Goal: Navigation & Orientation: Find specific page/section

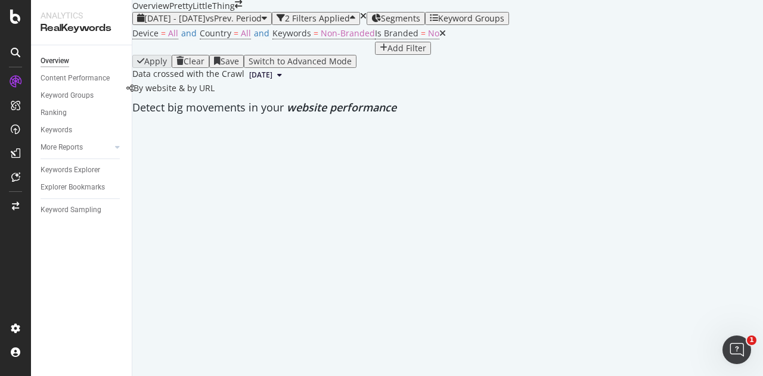
click at [242, 12] on div "Overview PrettyLittleThing" at bounding box center [187, 6] width 110 height 12
click at [242, 8] on icon "arrow-right-arrow-left" at bounding box center [238, 4] width 7 height 8
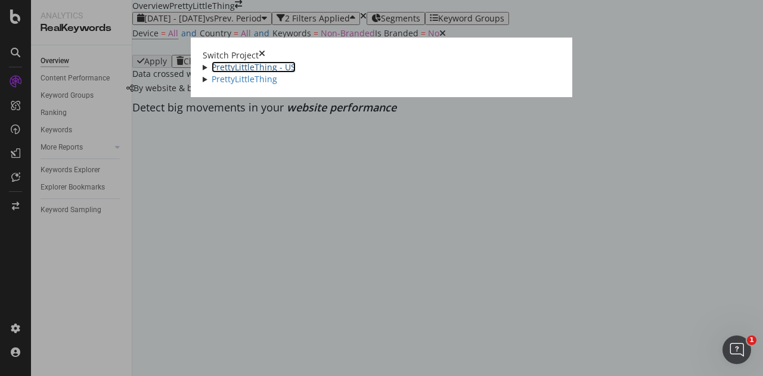
click at [212, 73] on link "PrettyLittleThing - US" at bounding box center [254, 66] width 84 height 11
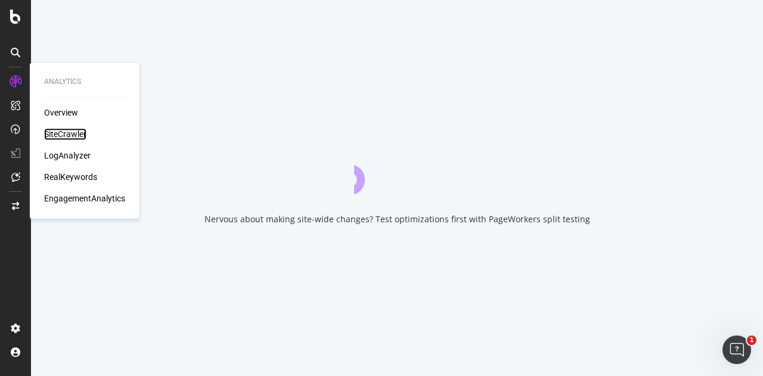
click at [57, 131] on div "SiteCrawler" at bounding box center [65, 134] width 42 height 12
click at [63, 131] on div "SiteCrawler" at bounding box center [65, 134] width 42 height 12
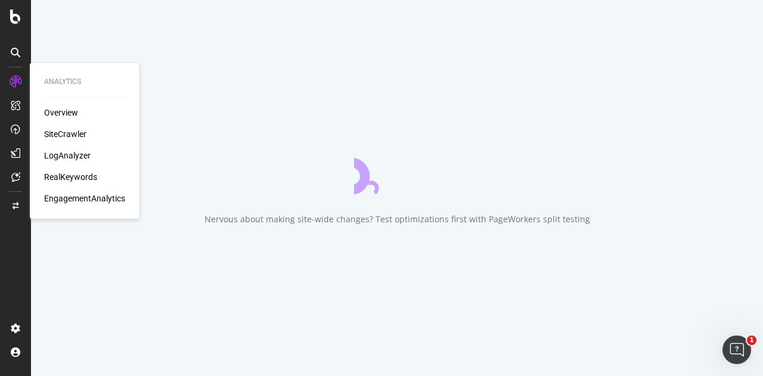
click at [65, 129] on div "SiteCrawler" at bounding box center [65, 134] width 42 height 12
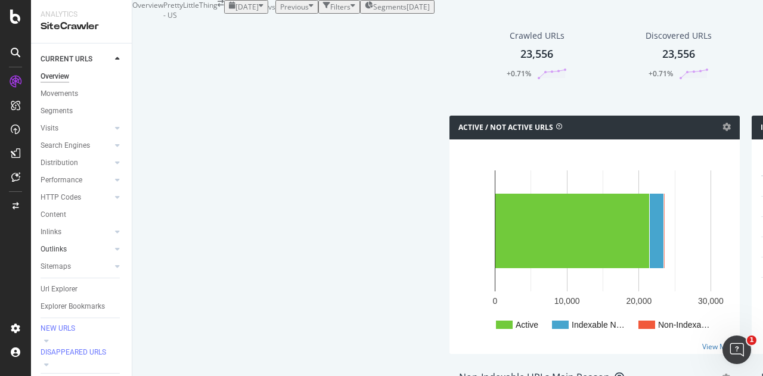
scroll to position [36, 0]
click at [67, 283] on div "Url Explorer" at bounding box center [59, 289] width 37 height 13
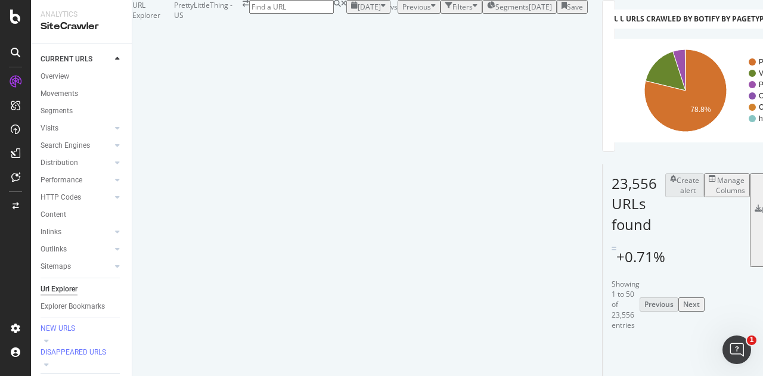
click at [529, 12] on div "[DATE]" at bounding box center [540, 7] width 23 height 10
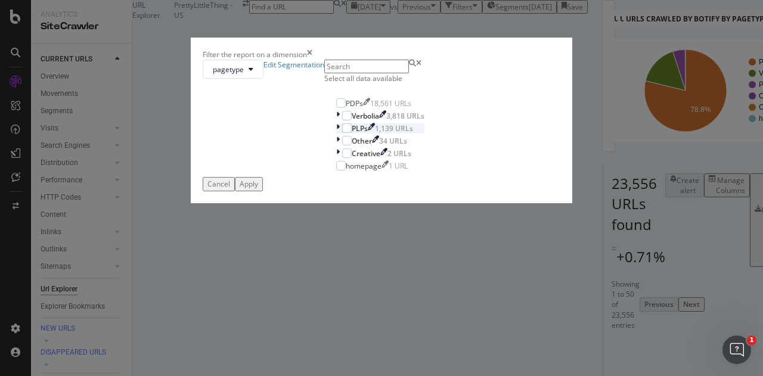
click at [336, 134] on icon "modal" at bounding box center [338, 128] width 4 height 10
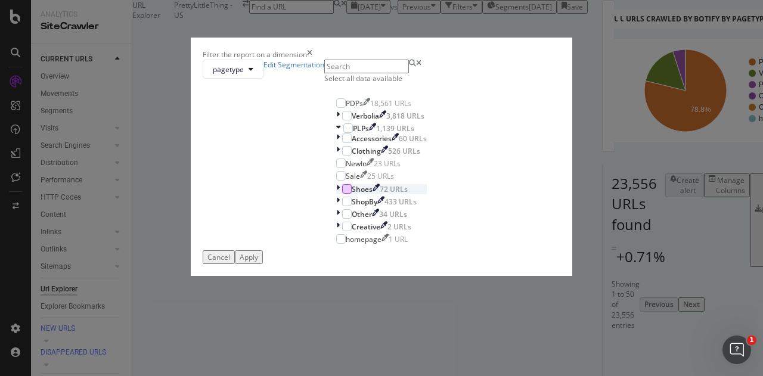
click at [342, 194] on div "modal" at bounding box center [347, 189] width 10 height 10
click at [258, 262] on div "Apply" at bounding box center [249, 257] width 18 height 10
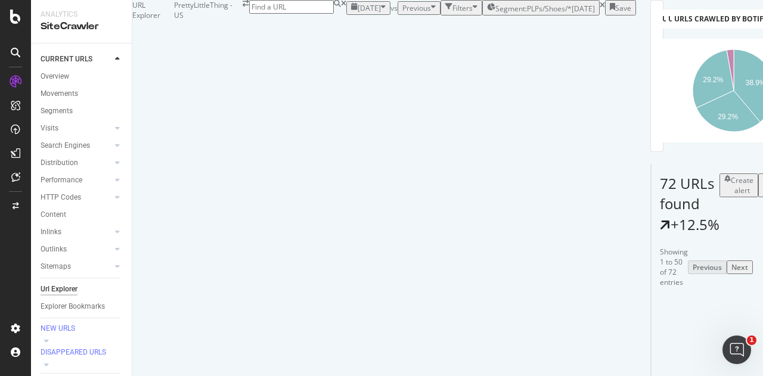
click at [453, 13] on div "Filters" at bounding box center [463, 8] width 20 height 10
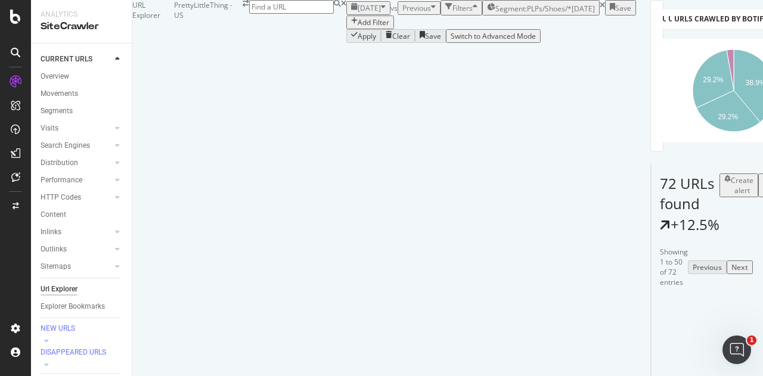
click at [358, 27] on div "Add Filter" at bounding box center [374, 22] width 32 height 10
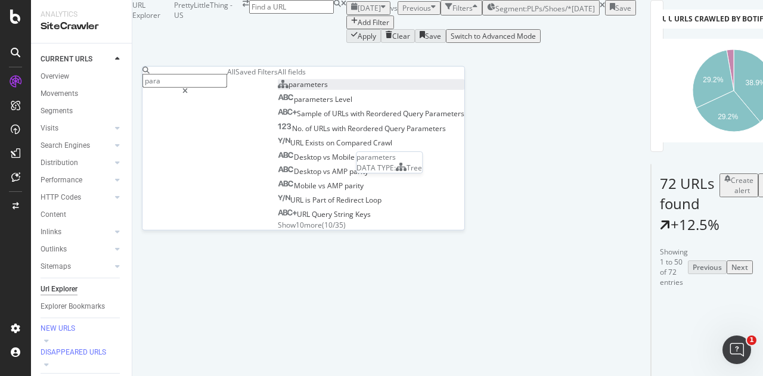
type input "para"
click at [278, 89] on div "parameters" at bounding box center [303, 84] width 50 height 10
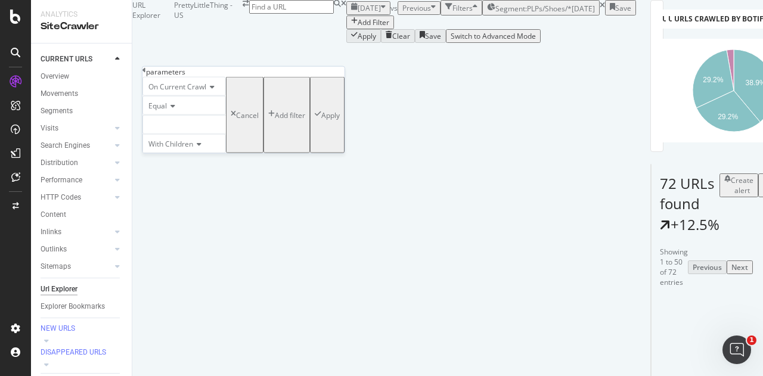
click at [206, 134] on div at bounding box center [184, 124] width 83 height 19
click at [218, 146] on span "23,555 URLS" at bounding box center [195, 140] width 45 height 10
click at [321, 120] on div "Apply" at bounding box center [330, 115] width 18 height 10
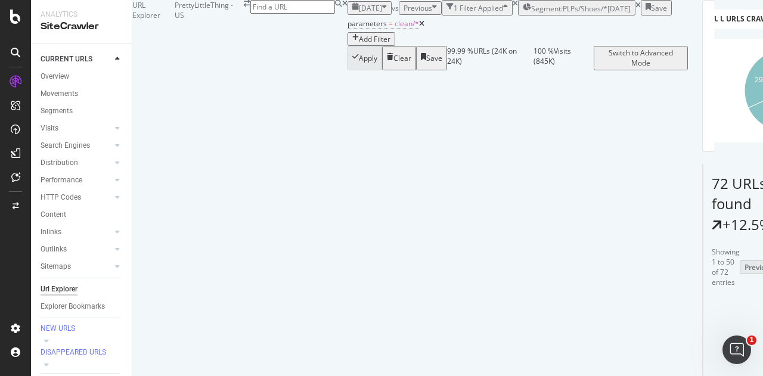
scroll to position [2546, 0]
click at [419, 27] on icon at bounding box center [421, 23] width 5 height 7
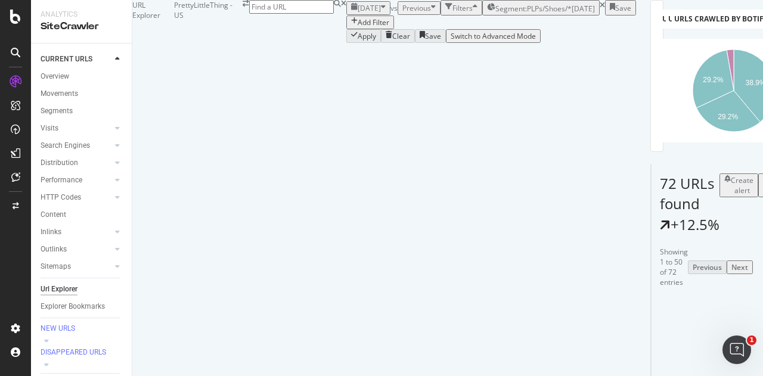
scroll to position [2544, 0]
click at [358, 27] on div "Add Filter" at bounding box center [374, 22] width 32 height 10
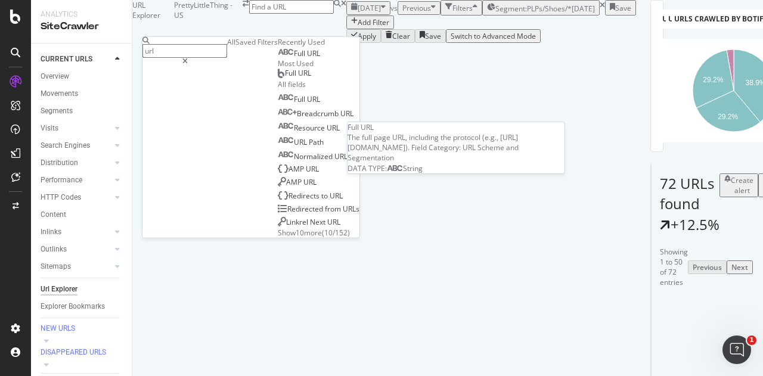
type input "url"
click at [278, 58] on div "Full URL" at bounding box center [299, 54] width 42 height 10
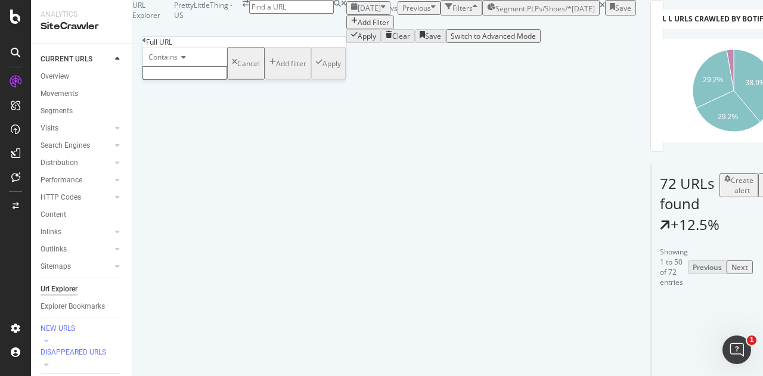
click at [208, 80] on input "text" at bounding box center [185, 73] width 85 height 14
type input "shoes"
click at [323, 72] on div "Apply" at bounding box center [332, 67] width 18 height 10
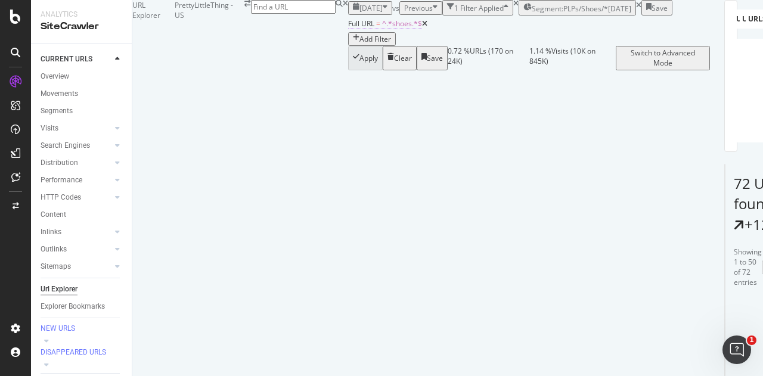
click at [382, 29] on span "^.*shoes.*$" at bounding box center [402, 23] width 40 height 10
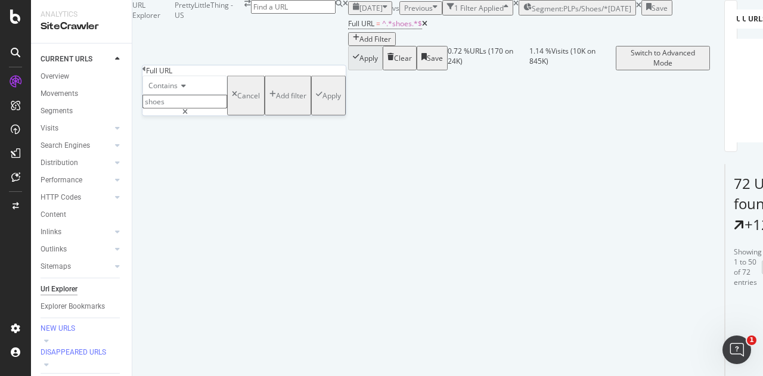
click at [180, 109] on input "shoes" at bounding box center [185, 102] width 85 height 14
type input "sunglasses"
click at [316, 101] on div "button" at bounding box center [319, 96] width 7 height 10
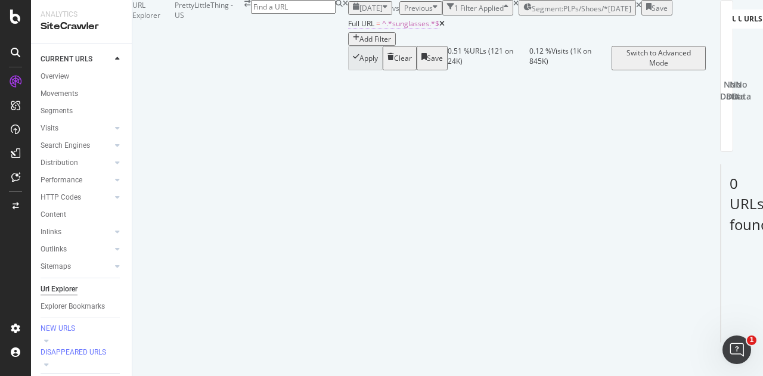
click at [382, 29] on span "^.*sunglasses.*$" at bounding box center [410, 23] width 57 height 10
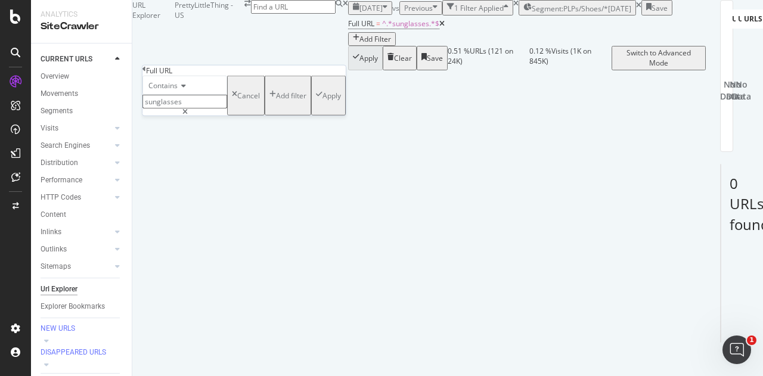
click at [185, 109] on input "sunglasses" at bounding box center [185, 102] width 85 height 14
click at [183, 109] on input "sunglasses" at bounding box center [185, 102] width 85 height 14
click at [184, 109] on input "sunglasses" at bounding box center [185, 102] width 85 height 14
type input "heel"
click at [316, 101] on icon "button" at bounding box center [319, 96] width 7 height 10
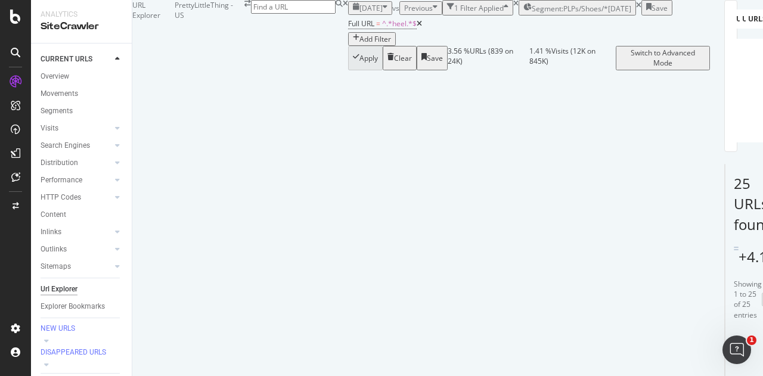
scroll to position [1297, 0]
